Goal: Task Accomplishment & Management: Manage account settings

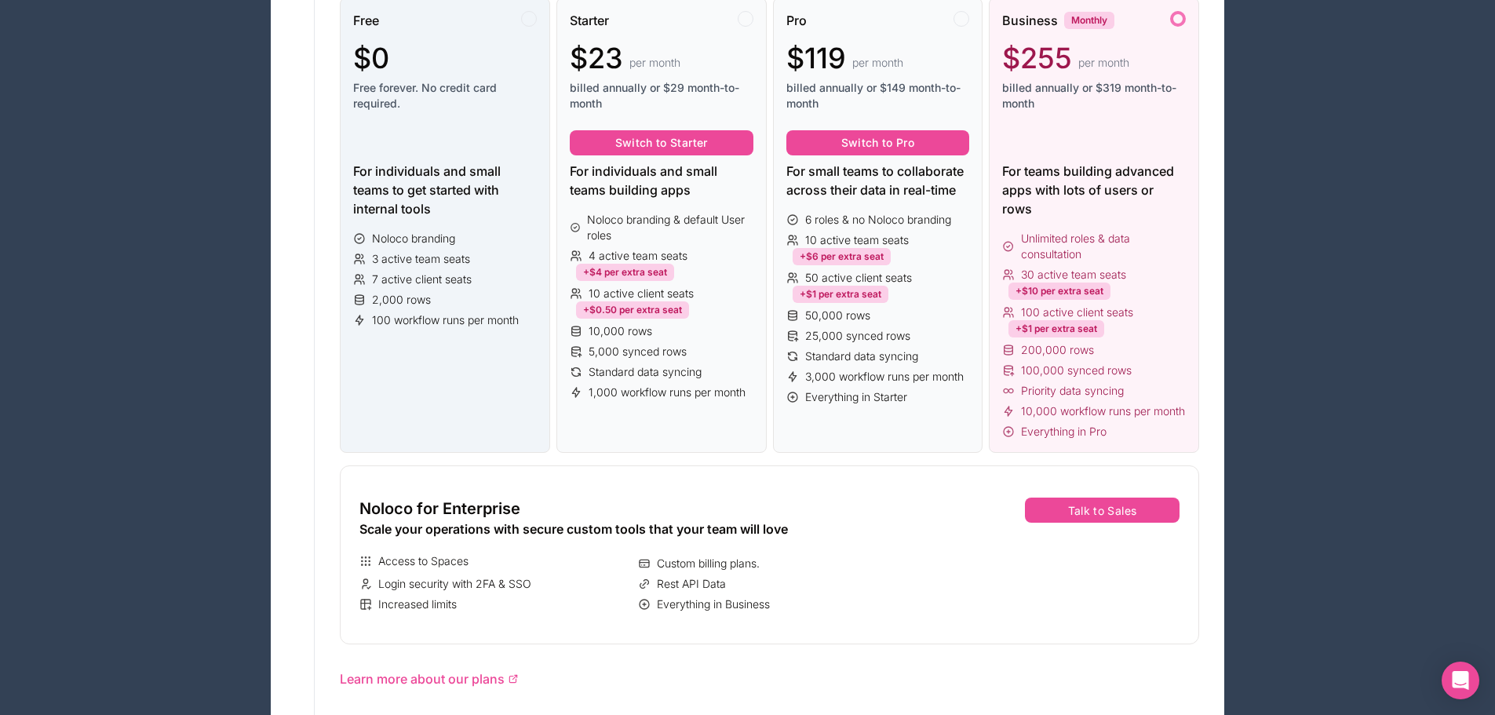
scroll to position [157, 0]
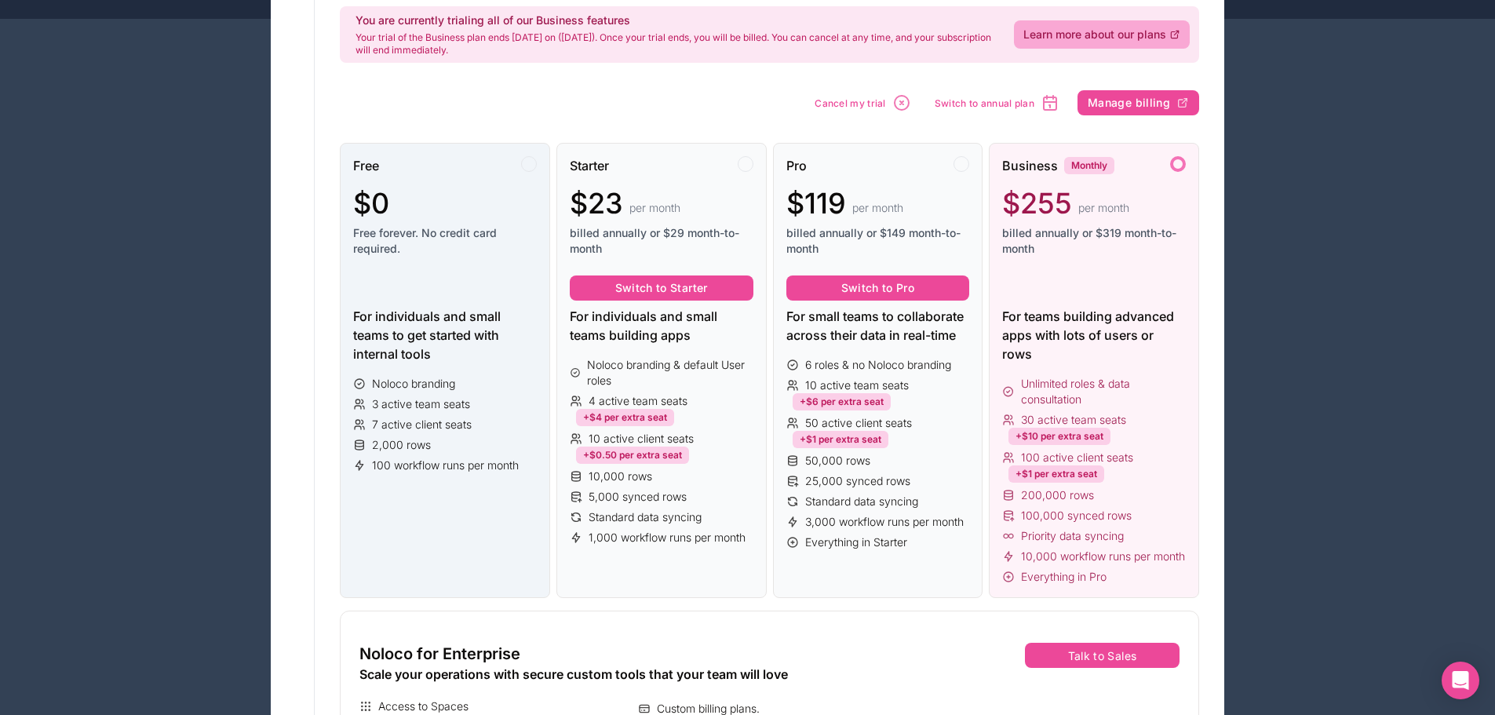
click at [479, 240] on span "Free forever. No credit card required." at bounding box center [445, 240] width 184 height 31
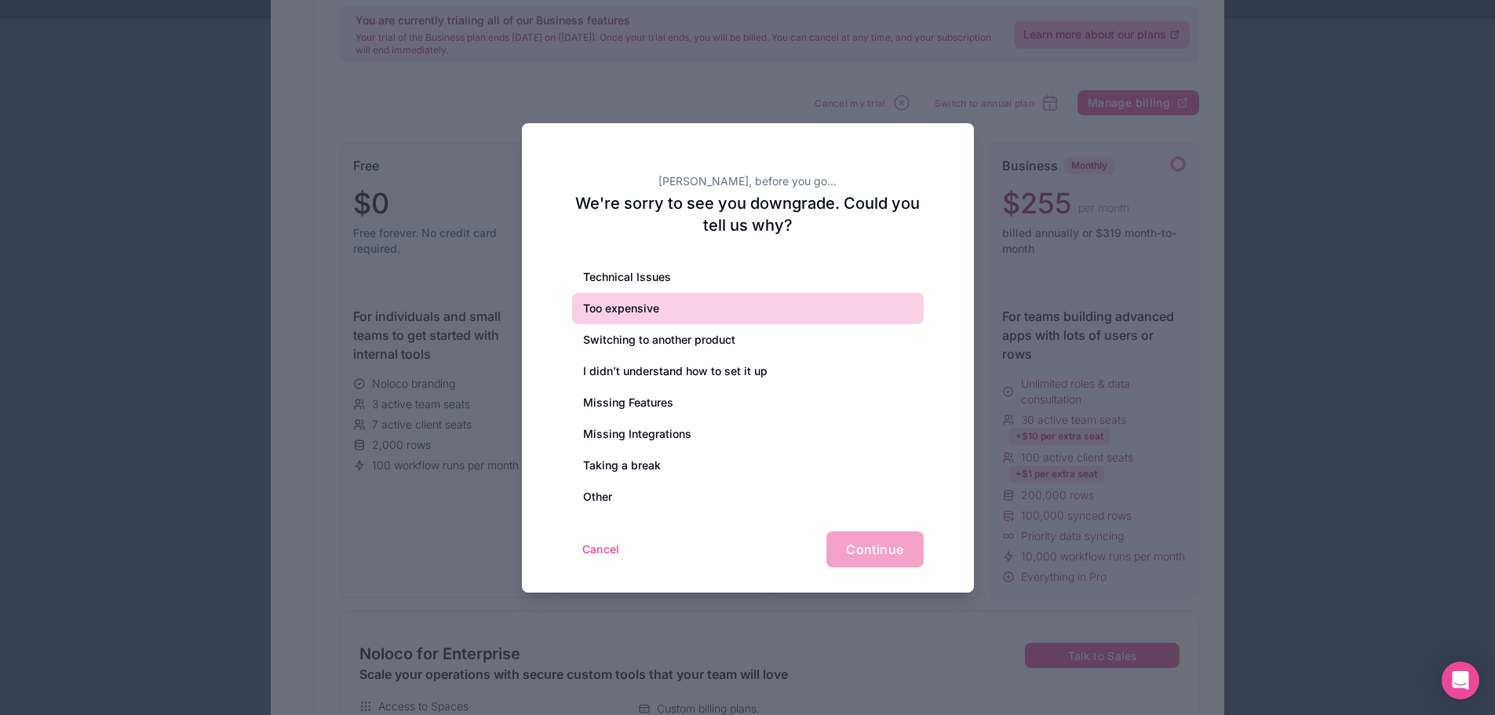
click at [636, 319] on div "Too expensive" at bounding box center [748, 308] width 352 height 31
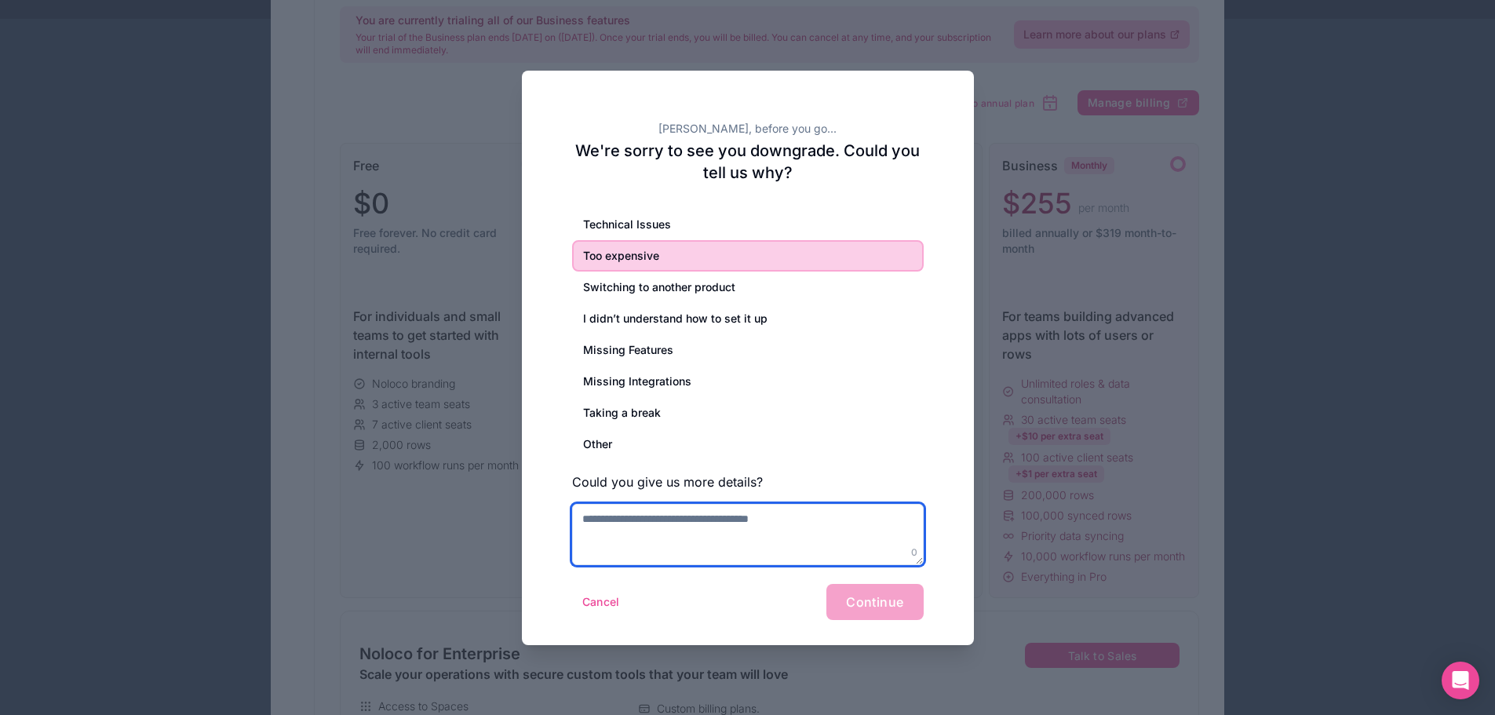
click at [766, 556] on textarea at bounding box center [748, 534] width 352 height 61
type textarea "**********"
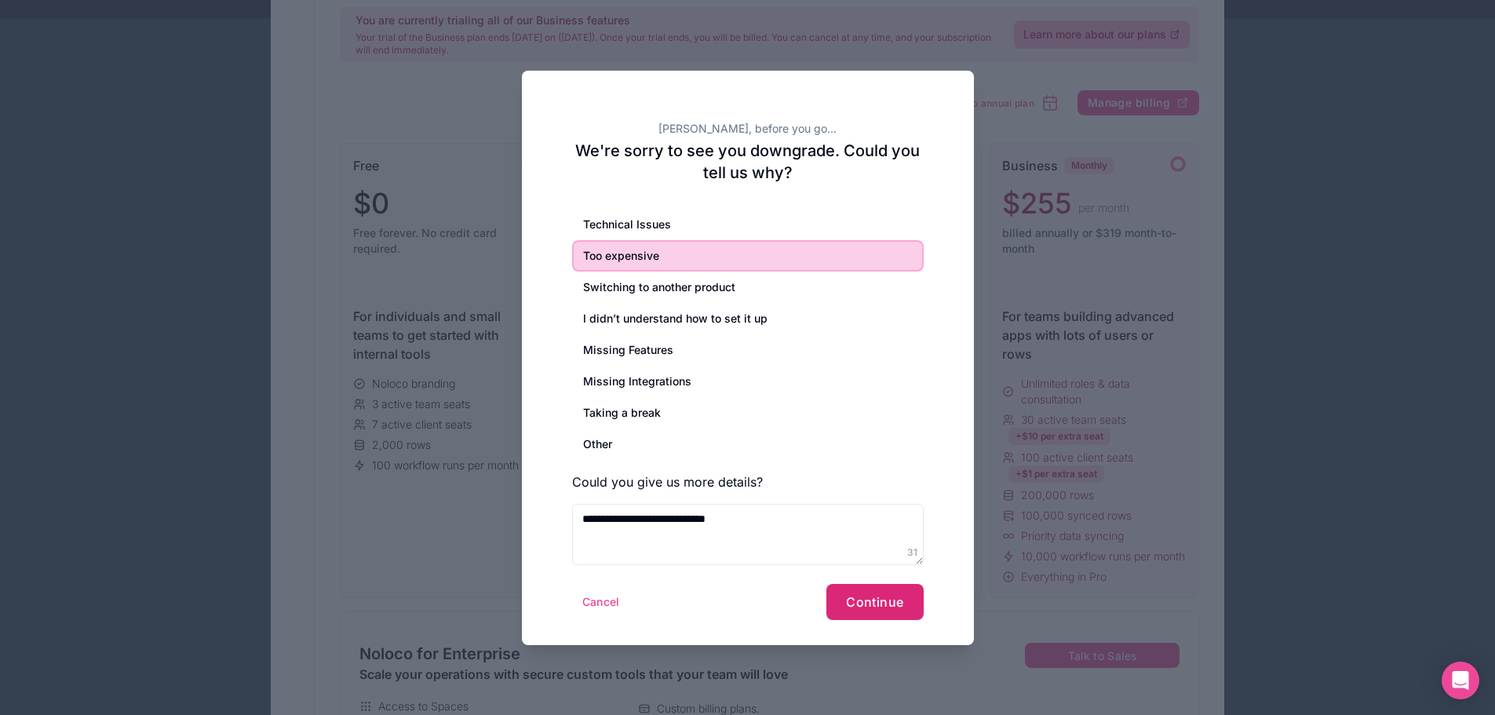
click at [887, 611] on button "Continue" at bounding box center [874, 602] width 97 height 36
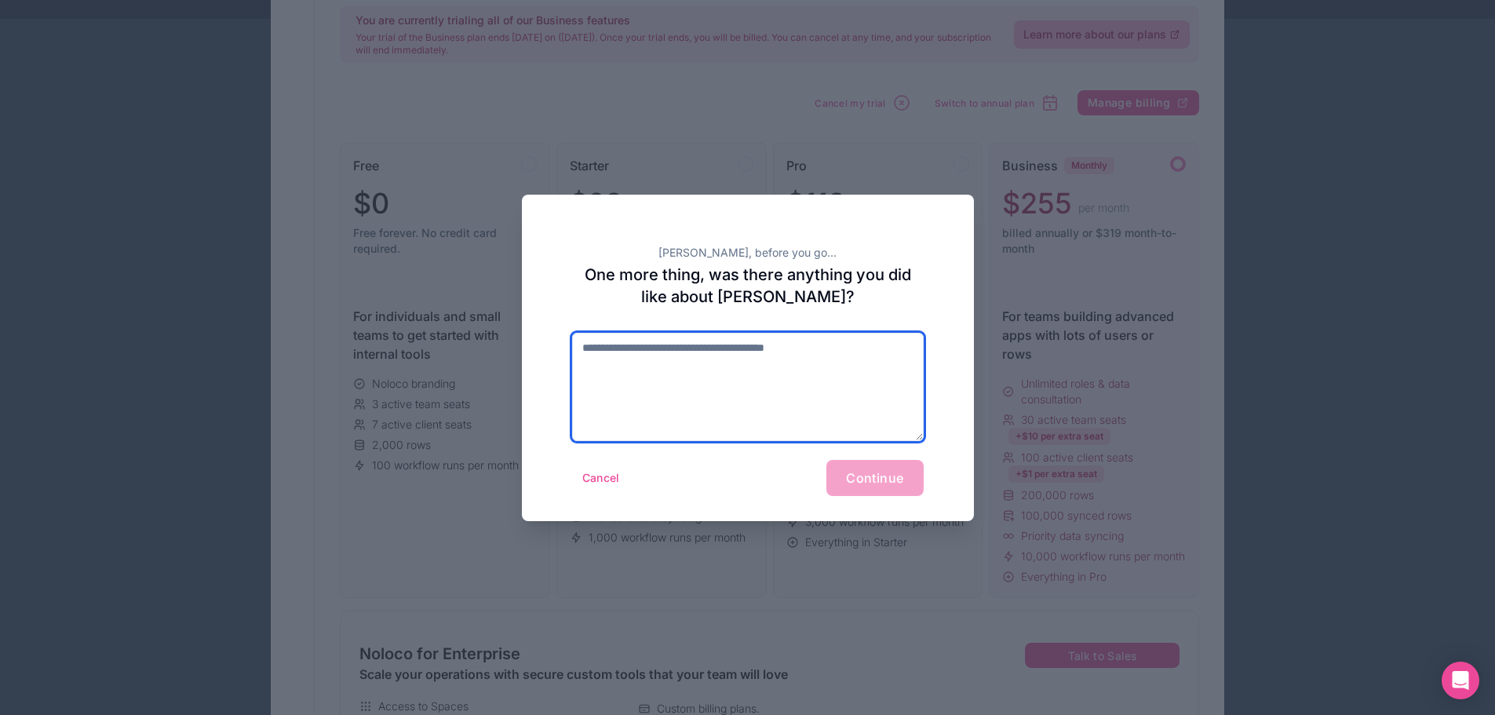
click at [764, 386] on textarea at bounding box center [748, 387] width 352 height 108
type textarea "**********"
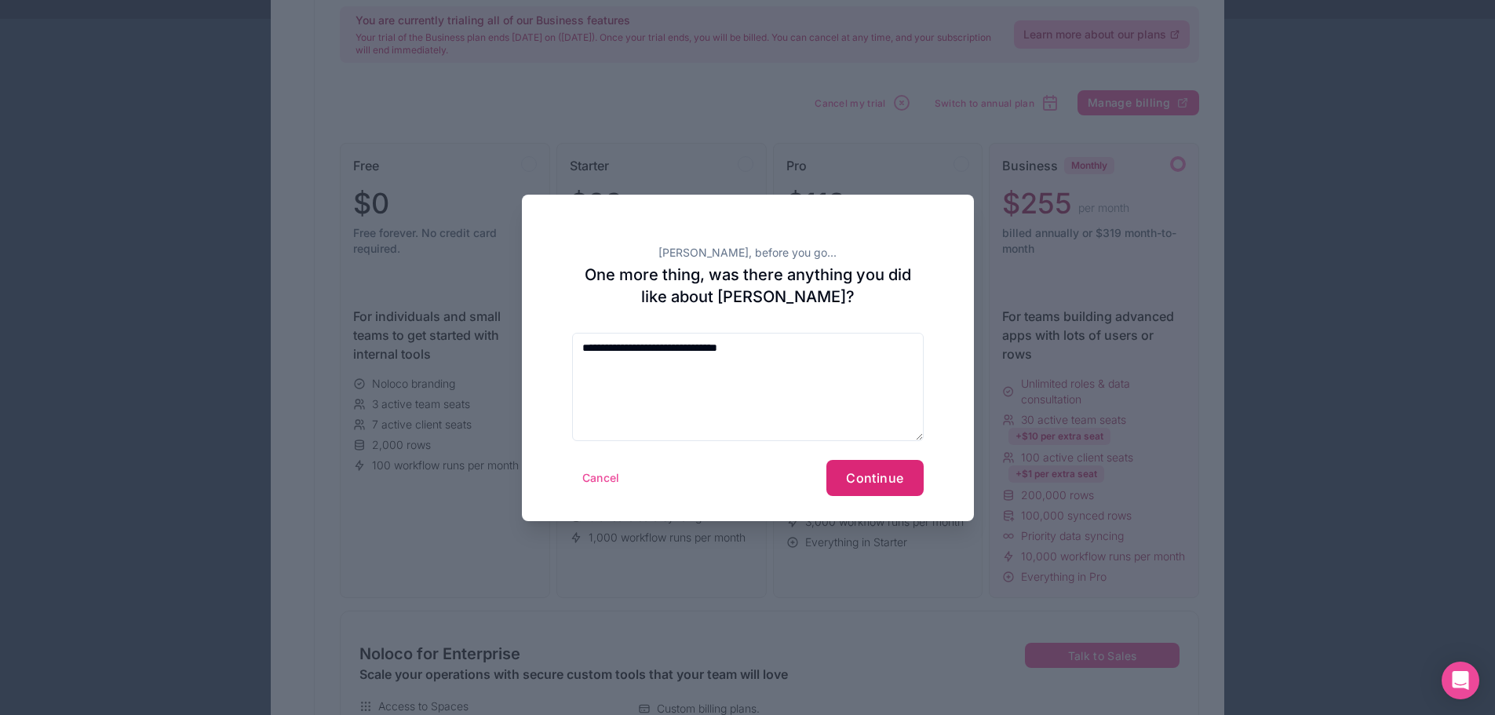
click at [888, 485] on span "Continue" at bounding box center [874, 478] width 57 height 16
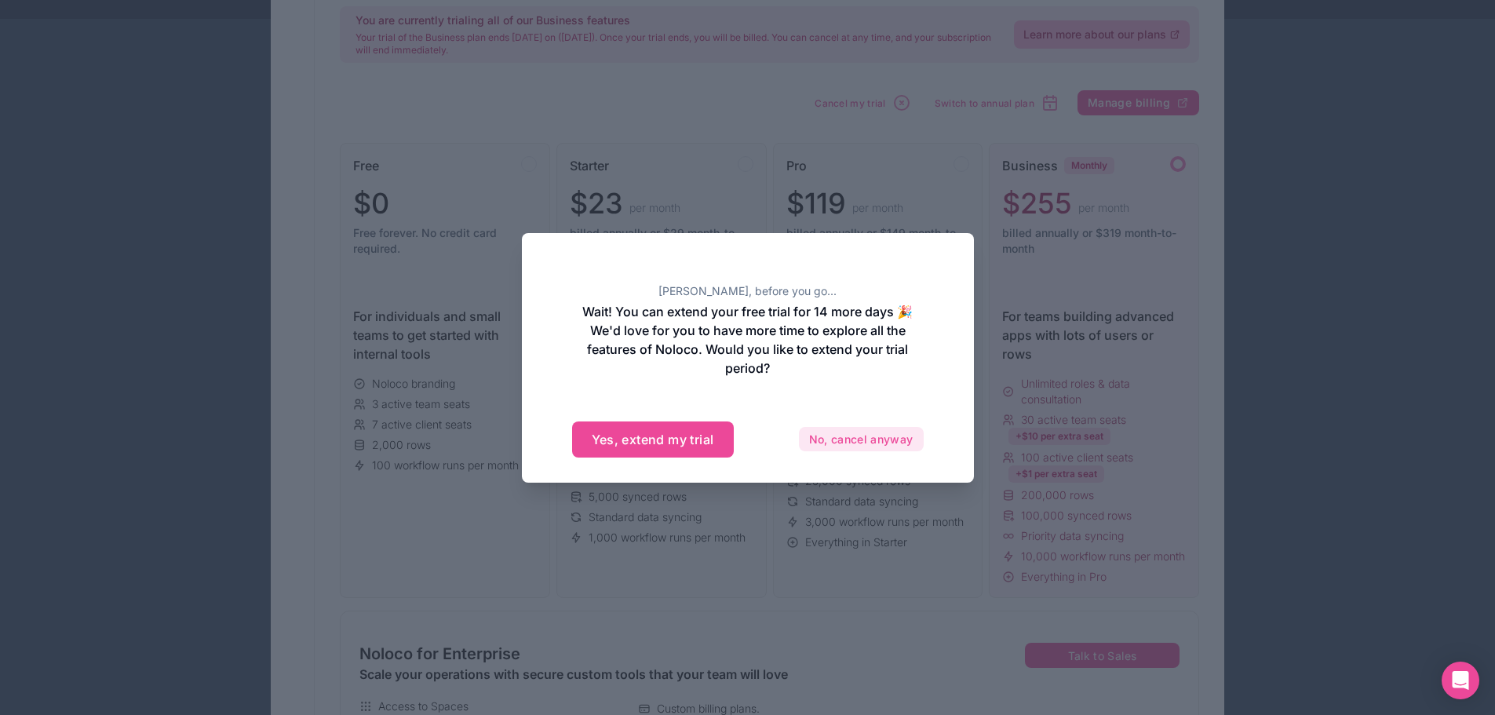
click at [906, 433] on button "No, cancel anyway" at bounding box center [861, 439] width 125 height 25
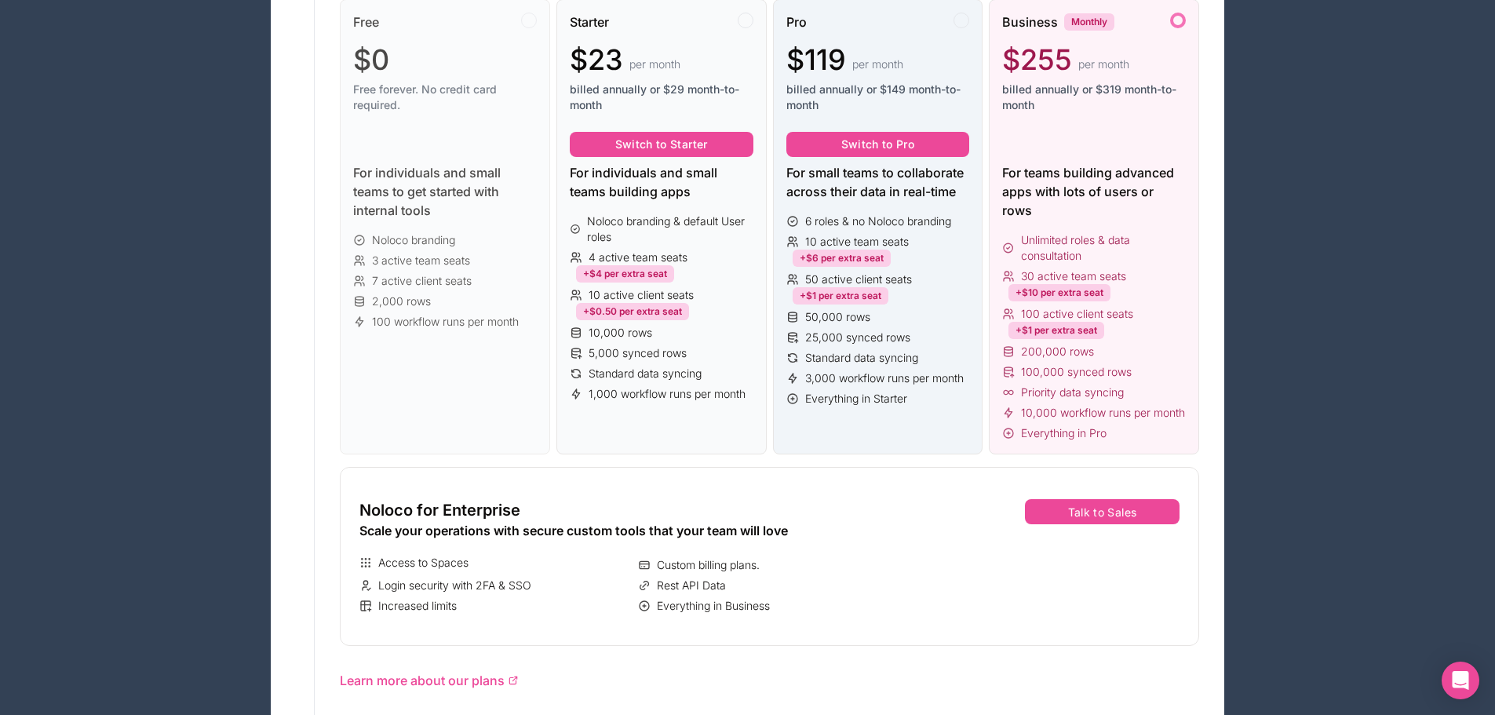
scroll to position [172, 0]
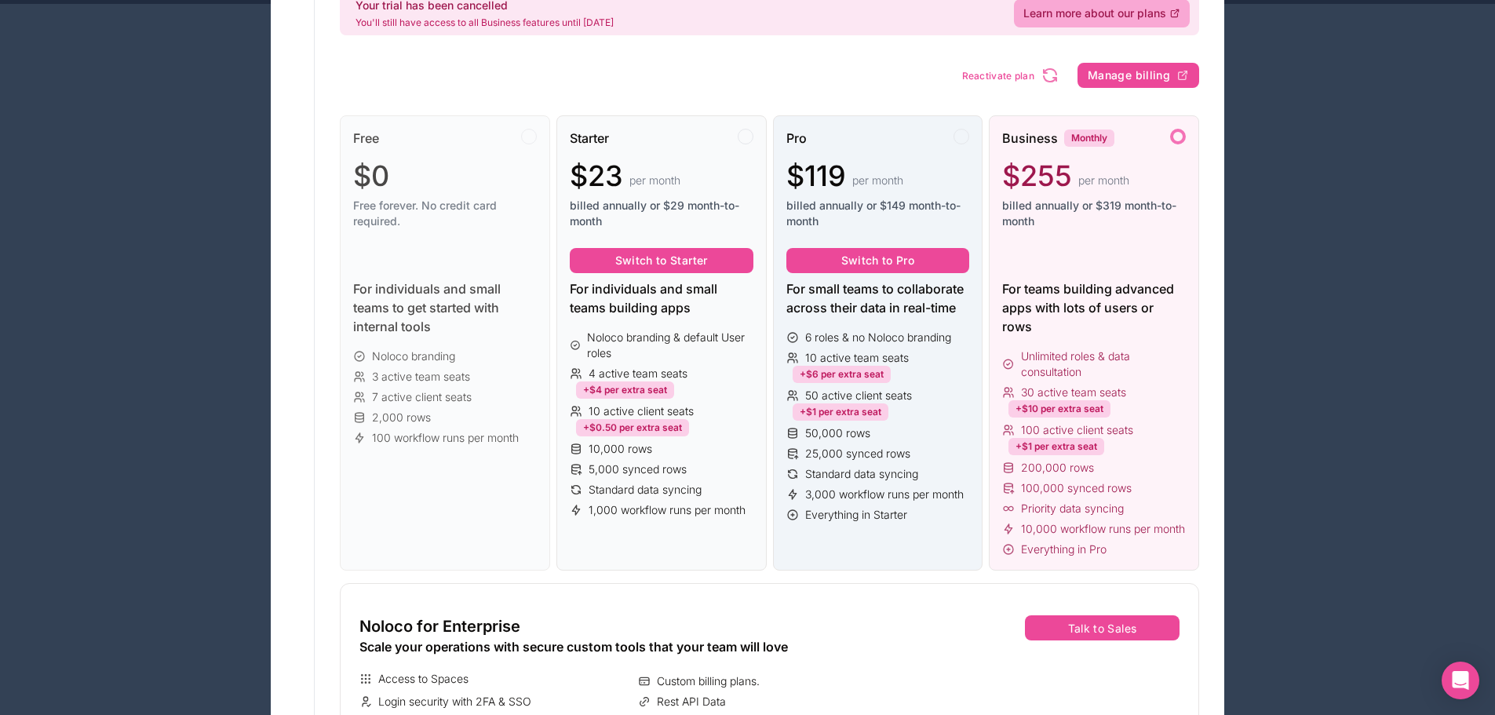
click at [866, 165] on div "$119 per month" at bounding box center [878, 175] width 184 height 31
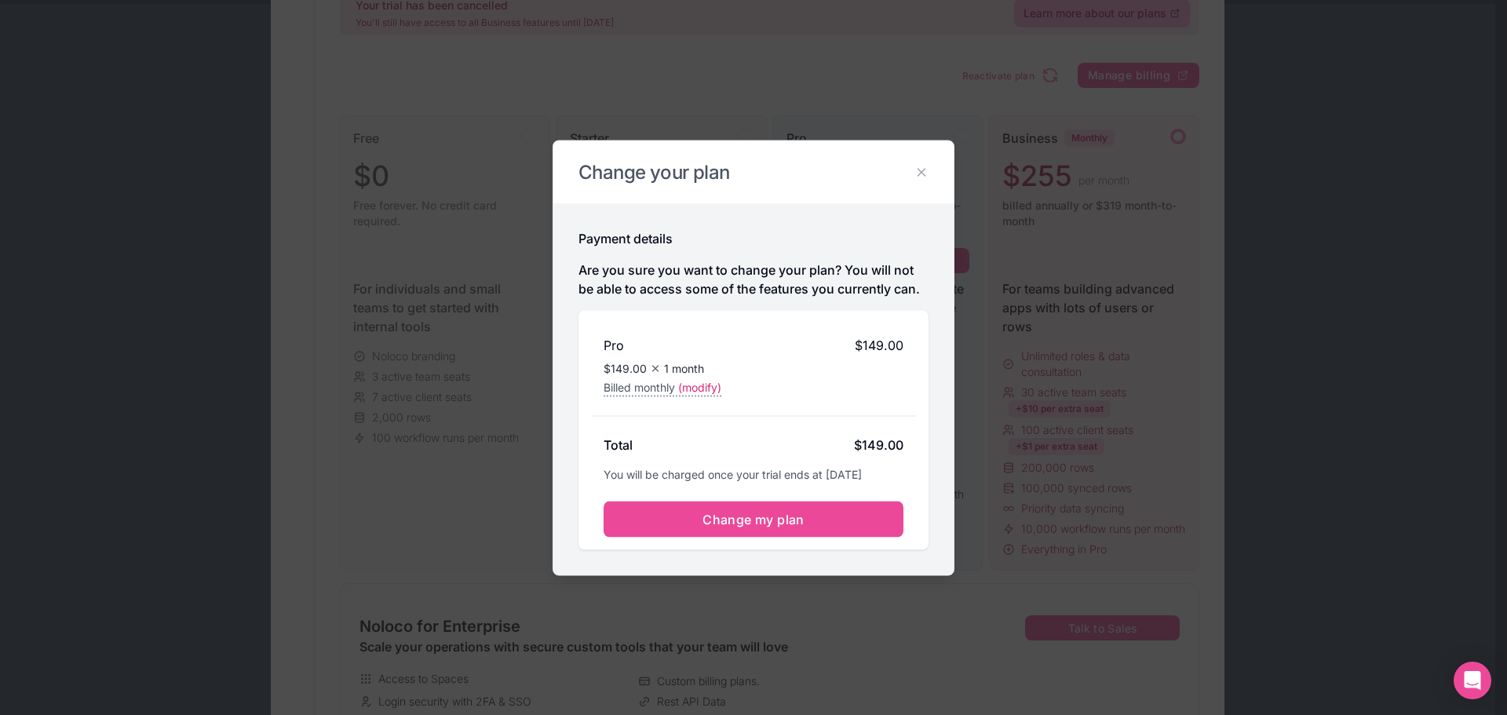
click at [923, 169] on icon at bounding box center [921, 172] width 14 height 14
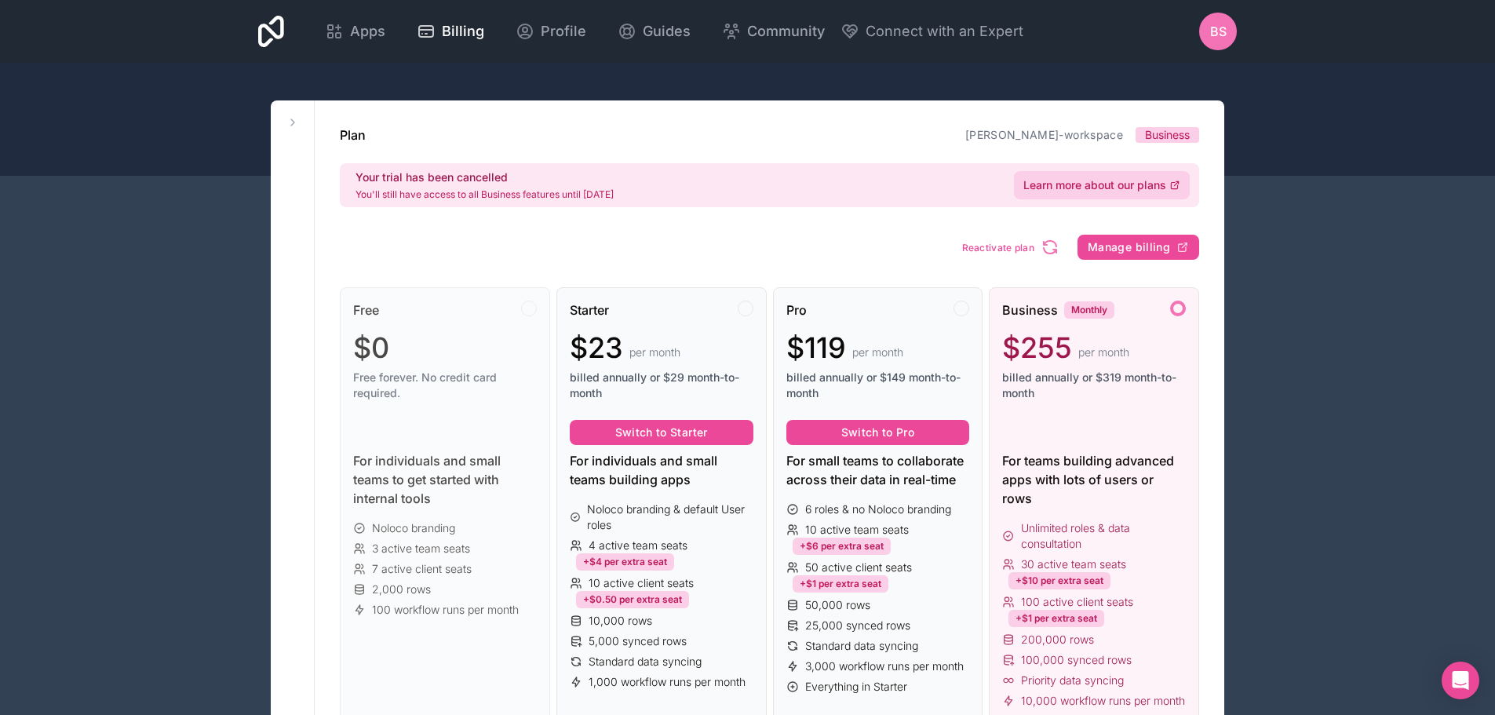
click at [1134, 184] on span "Learn more about our plans" at bounding box center [1094, 185] width 143 height 16
